Goal: Find specific page/section: Find specific page/section

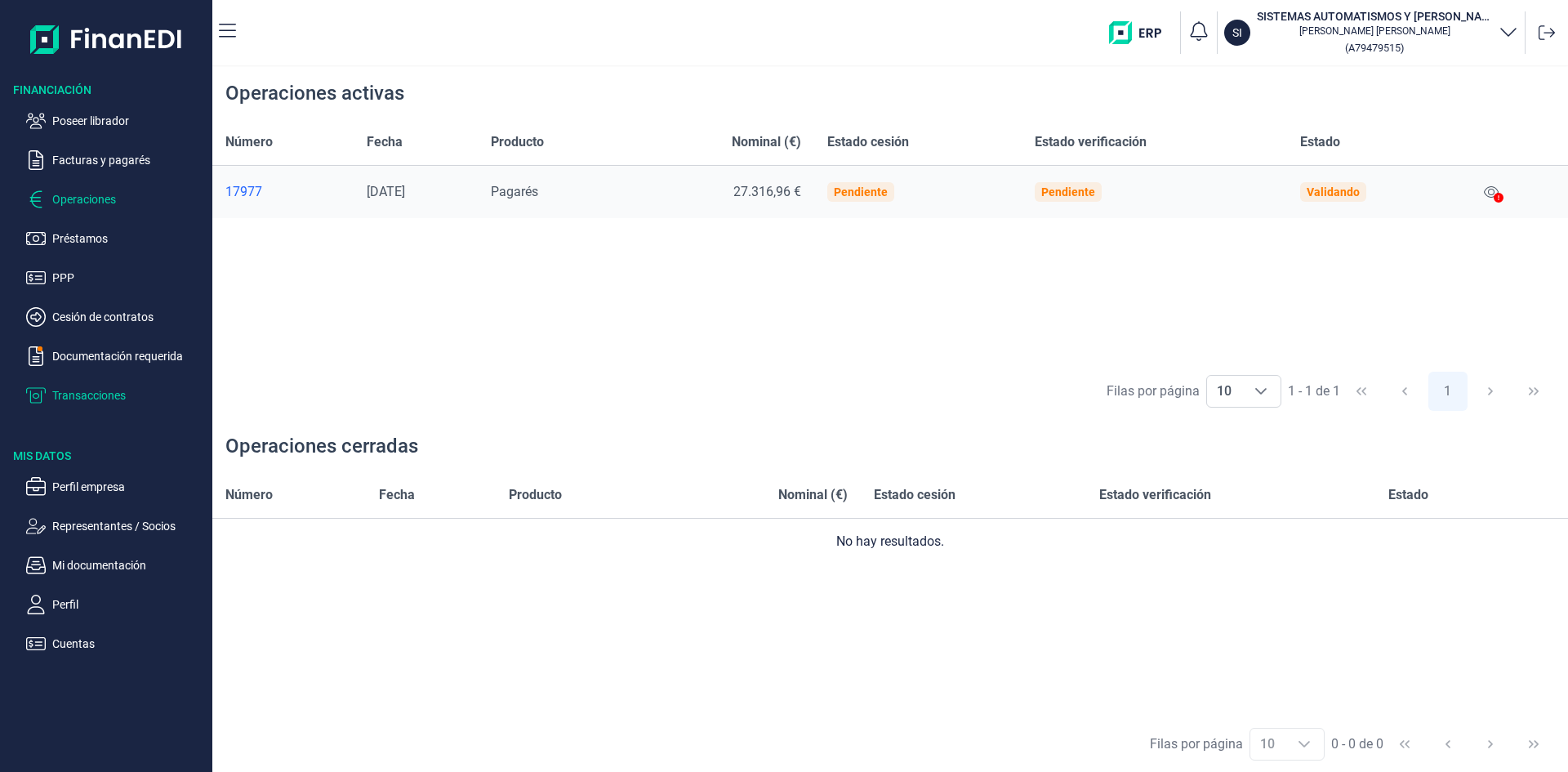
click at [119, 399] on p "Transacciones" at bounding box center [129, 394] width 154 height 19
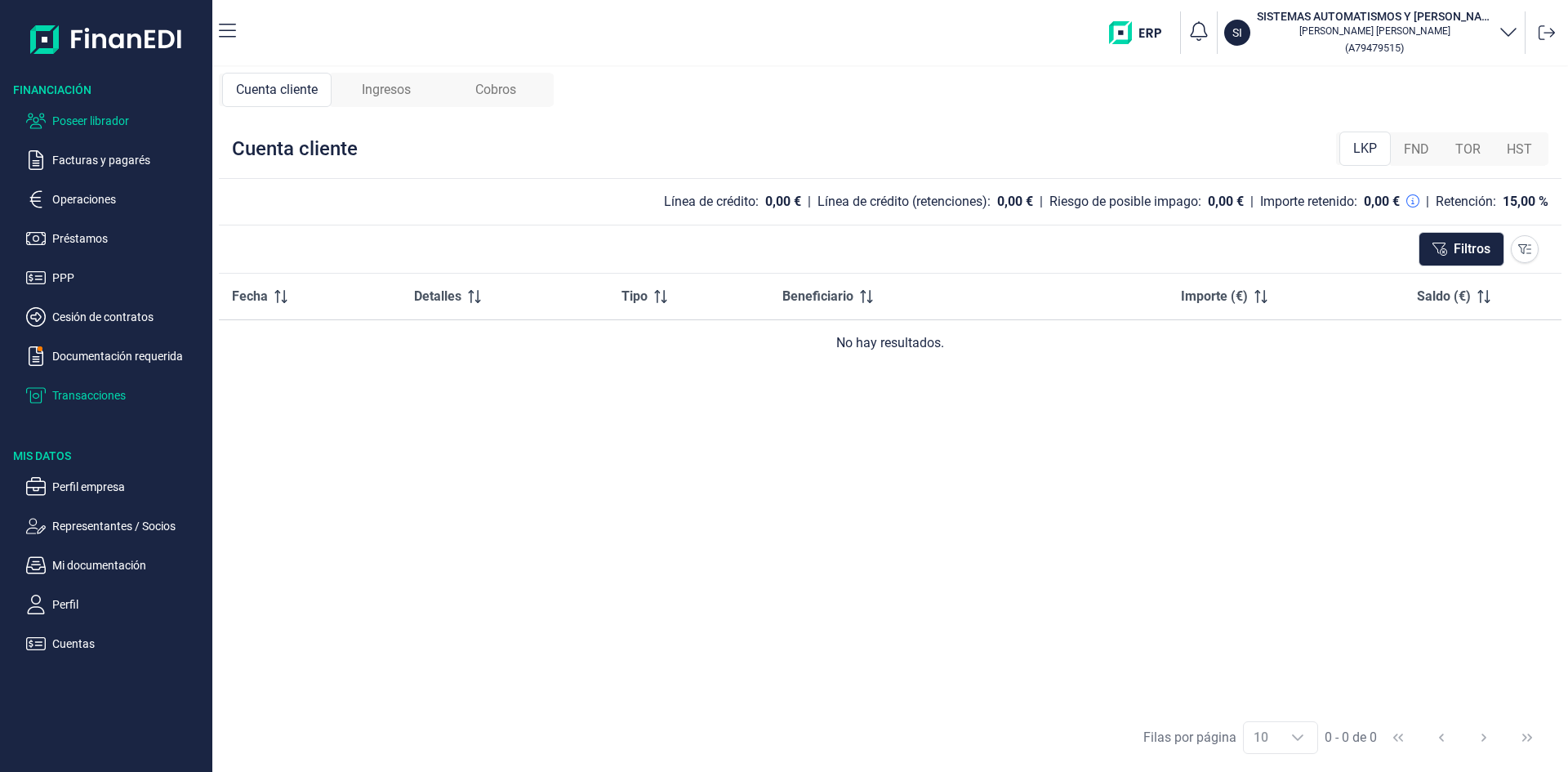
click at [96, 124] on p "Poseer librador" at bounding box center [129, 121] width 154 height 19
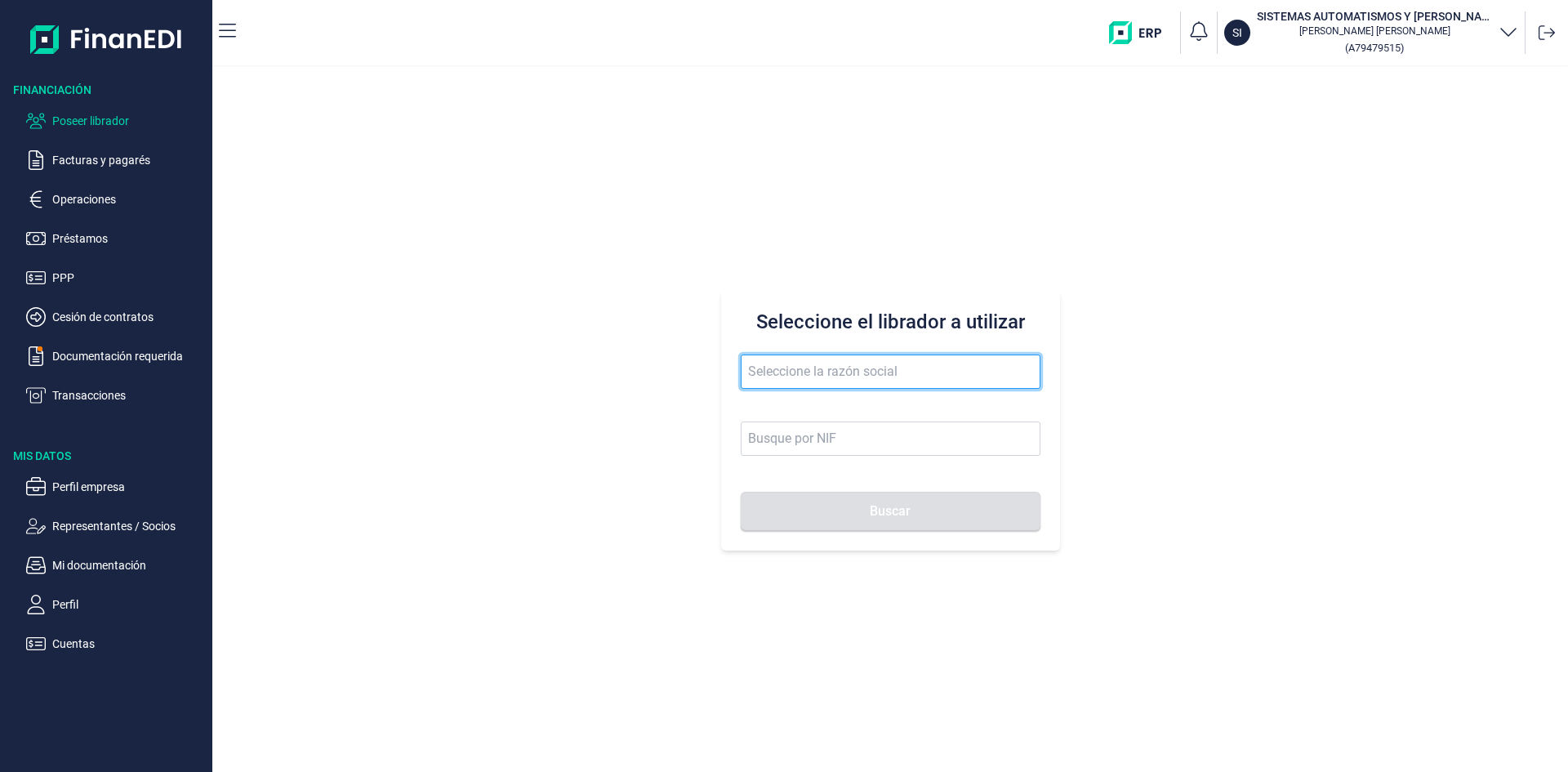
click at [861, 380] on input "text" at bounding box center [890, 371] width 299 height 34
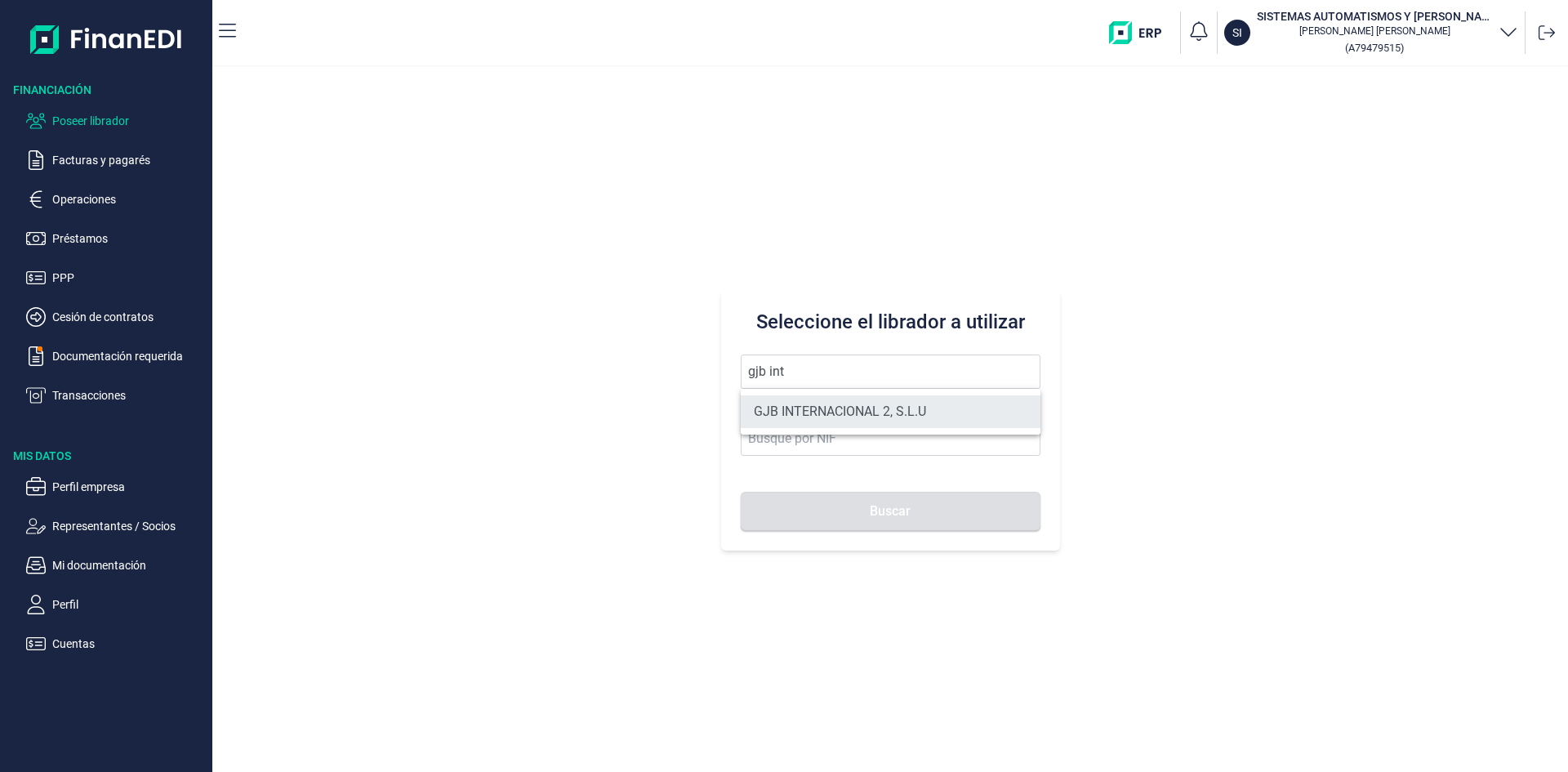
click at [869, 411] on li "GJB INTERNACIONAL 2, S.L.U" at bounding box center [890, 411] width 299 height 32
type input "GJB INTERNACIONAL 2, S.L.U"
type input "B05482971"
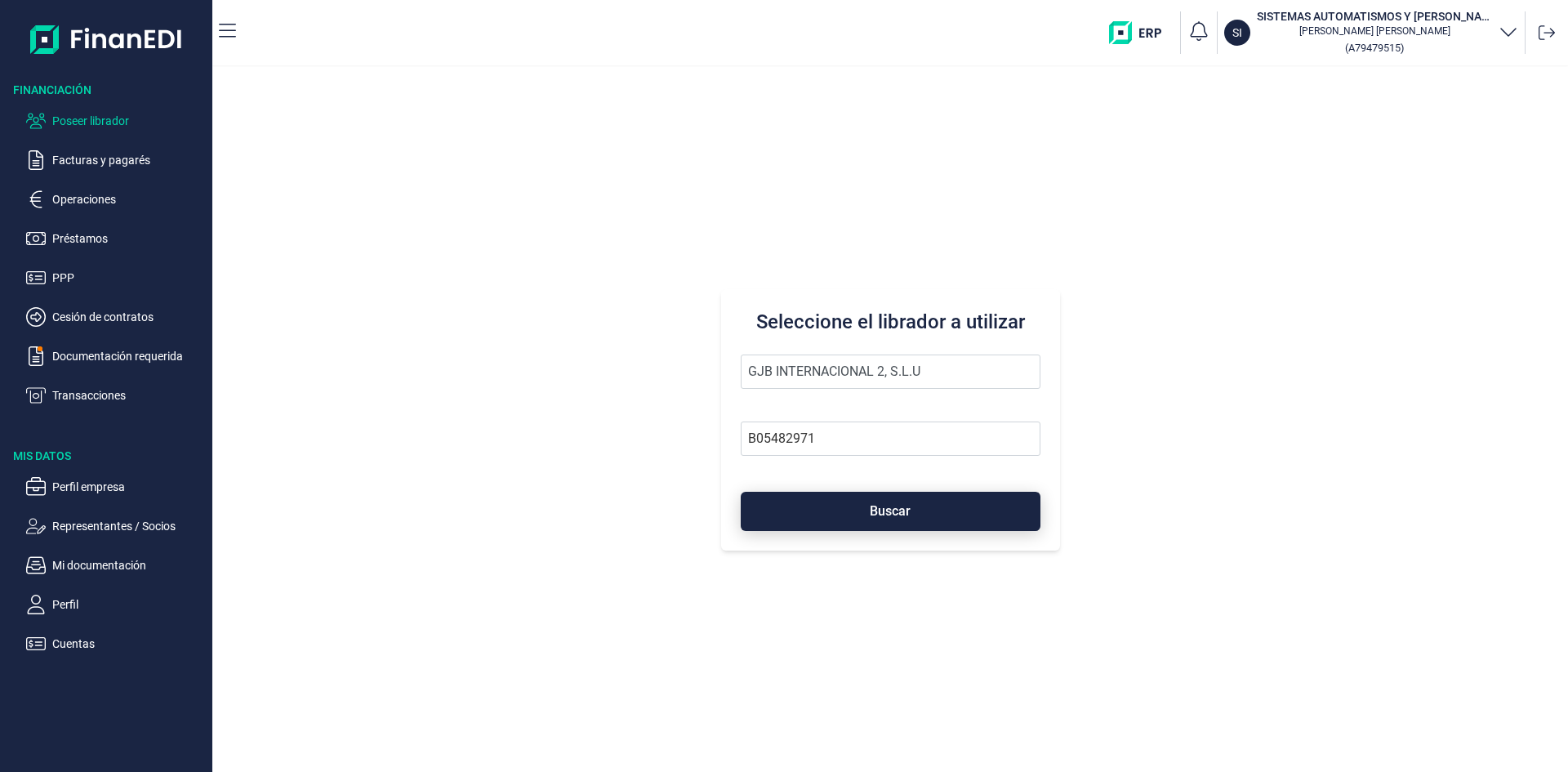
click at [910, 505] on span "Buscar" at bounding box center [890, 510] width 41 height 12
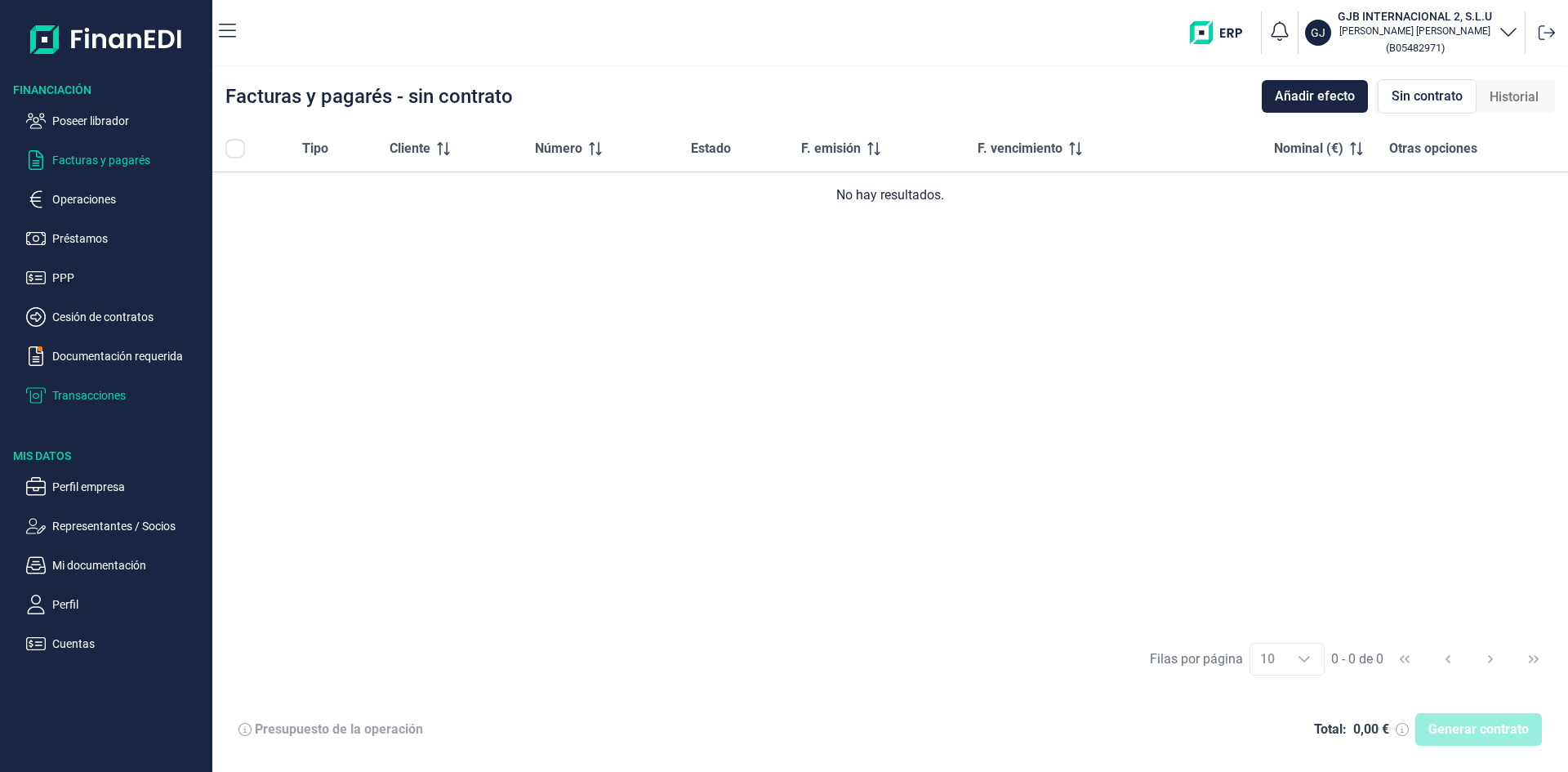
click at [127, 396] on p "Transacciones" at bounding box center [129, 394] width 154 height 19
